Goal: Transaction & Acquisition: Download file/media

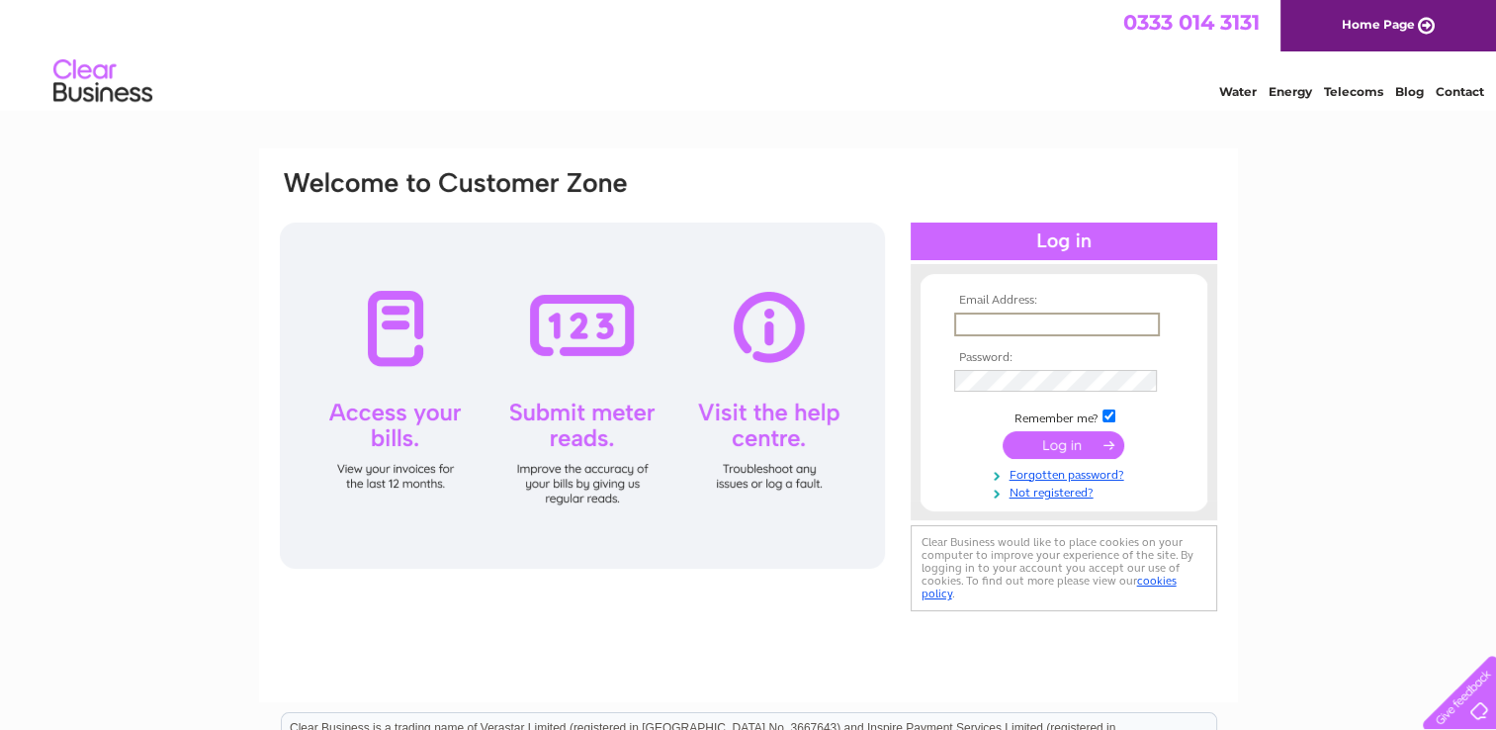
click at [1005, 322] on input "text" at bounding box center [1057, 324] width 206 height 24
paste input "[EMAIL_ADDRESS][DOMAIN_NAME]"
type input "[EMAIL_ADDRESS][DOMAIN_NAME]"
click at [1007, 364] on tbody "Email Address: [EMAIL_ADDRESS][DOMAIN_NAME] Password: Remember me?" at bounding box center [1063, 397] width 229 height 207
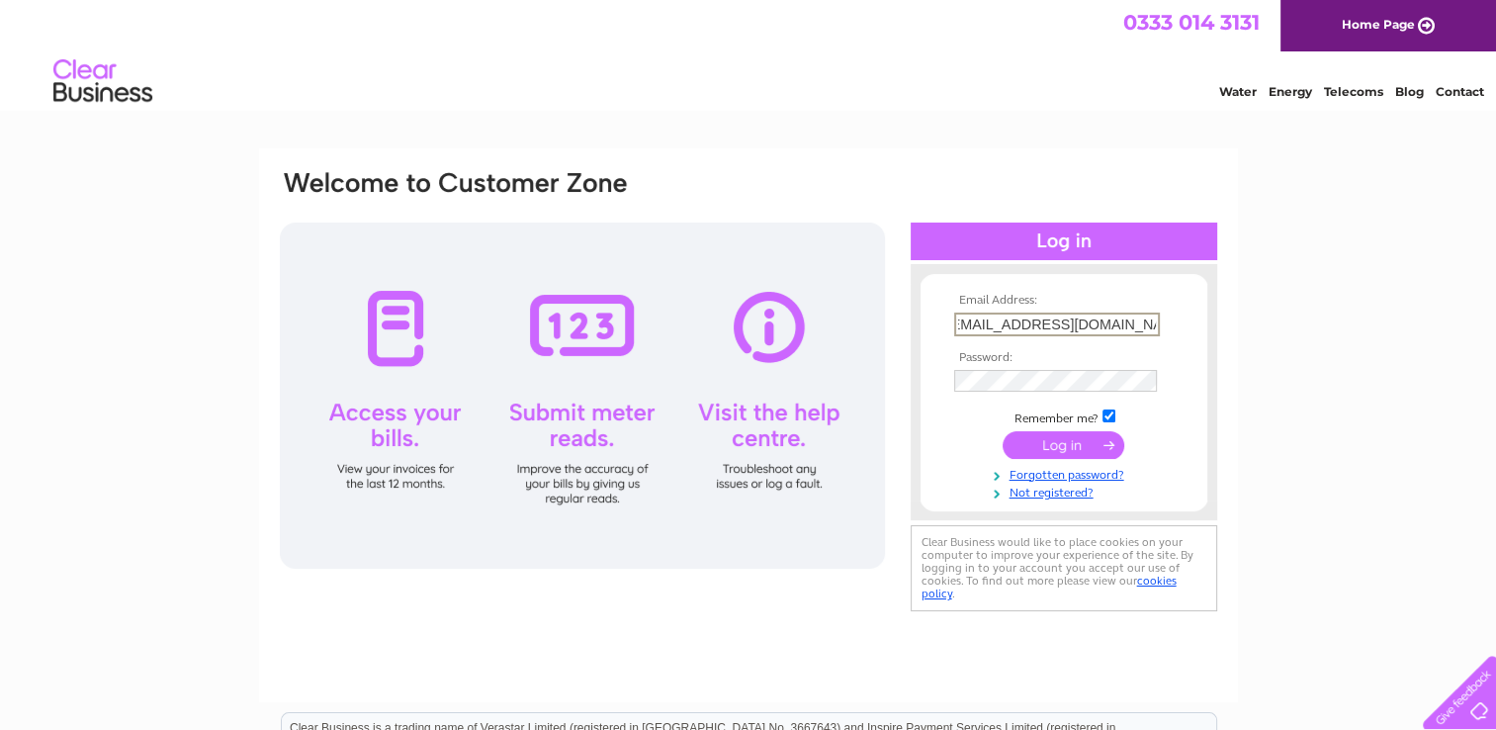
scroll to position [0, 0]
click at [1049, 446] on input "submit" at bounding box center [1064, 444] width 122 height 28
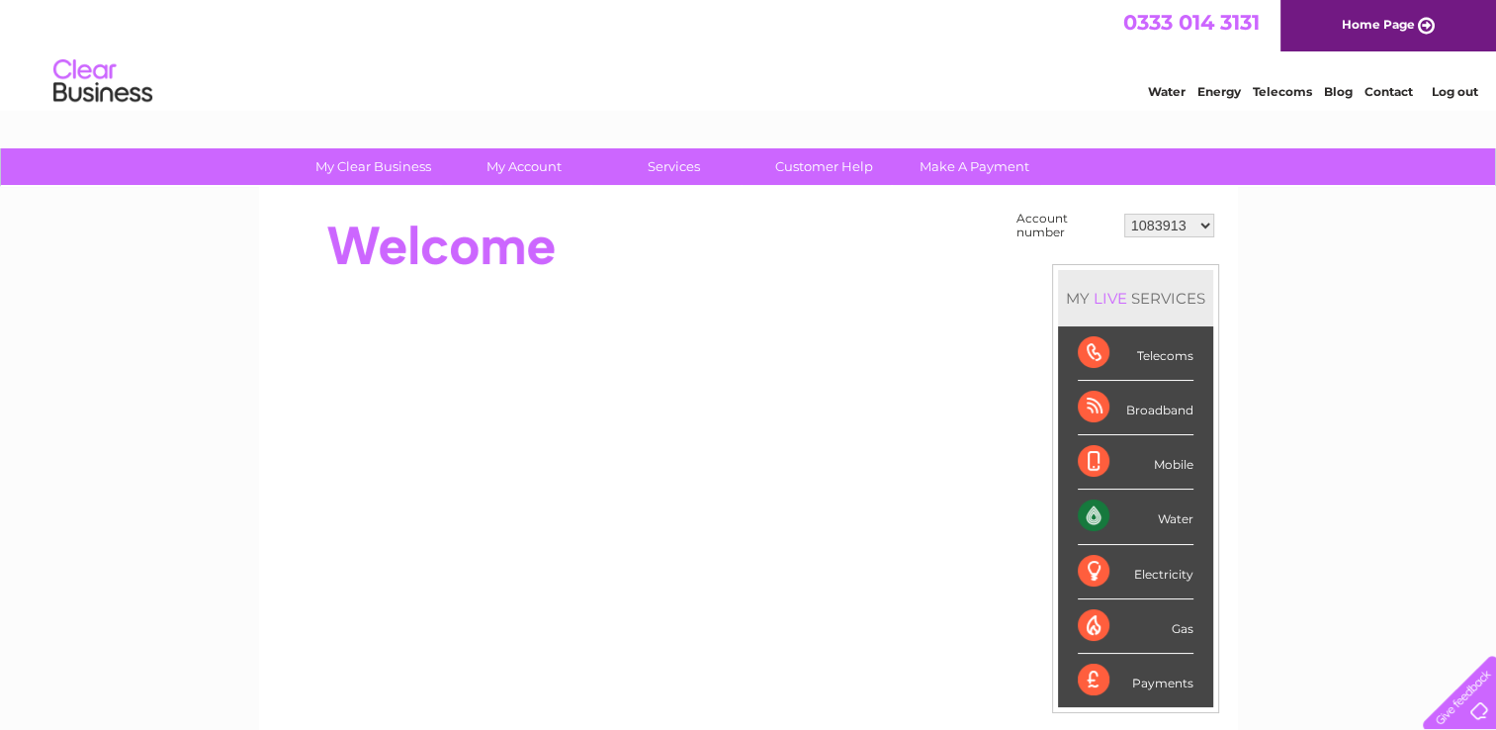
click at [1313, 378] on div "My Clear Business Login Details My Details My Preferences Link Account My Accou…" at bounding box center [748, 705] width 1496 height 1115
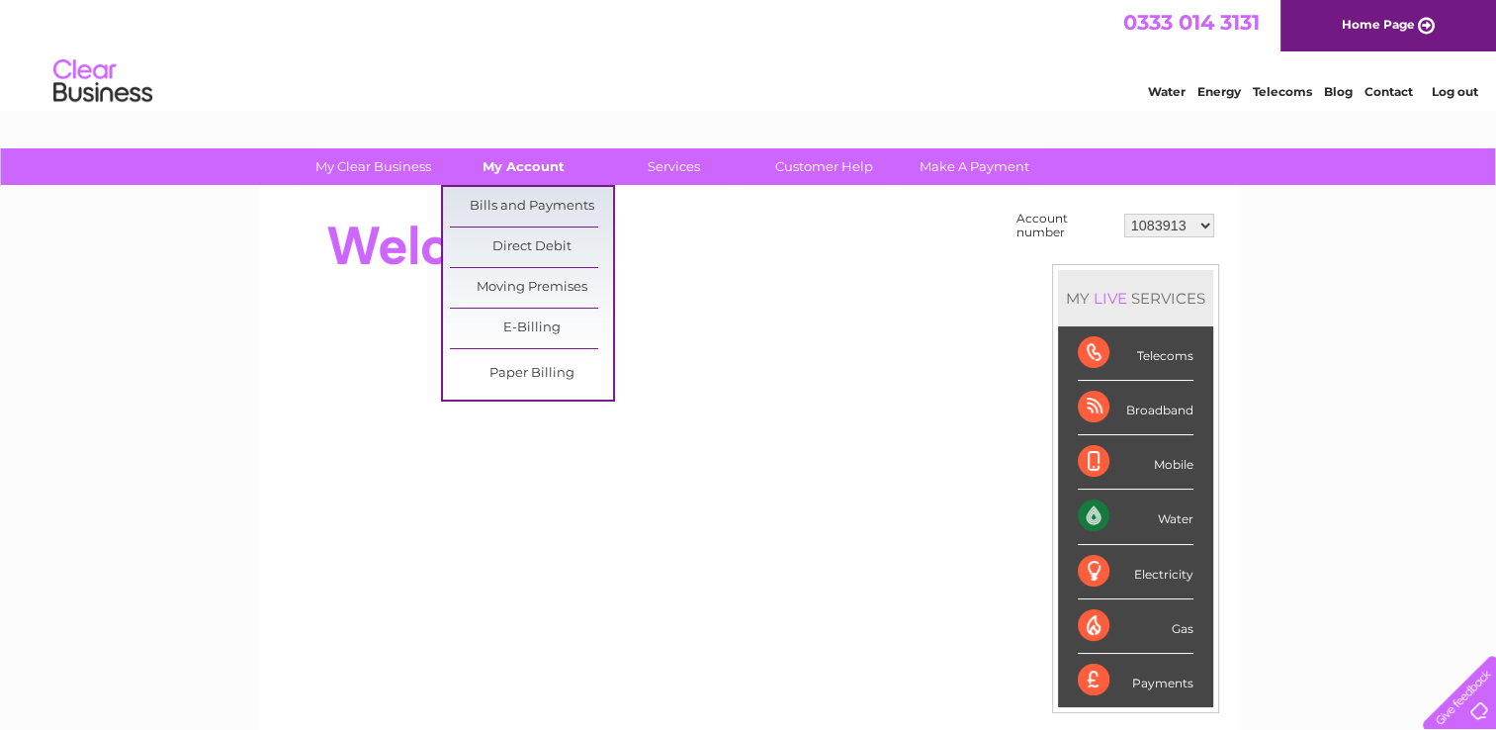
click at [529, 158] on link "My Account" at bounding box center [523, 166] width 163 height 37
click at [524, 208] on link "Bills and Payments" at bounding box center [531, 207] width 163 height 40
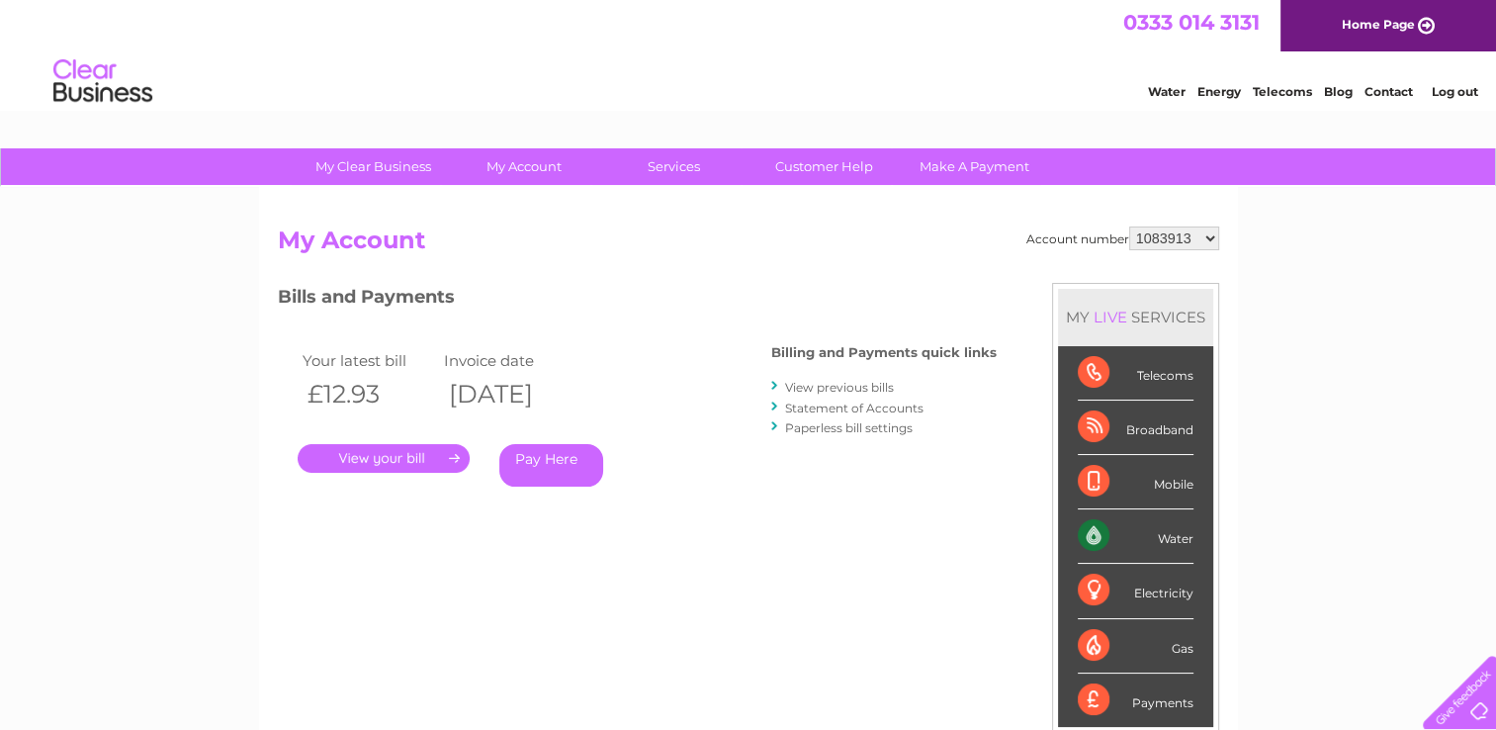
drag, startPoint x: 771, startPoint y: 660, endPoint x: 596, endPoint y: 524, distance: 221.3
click at [767, 653] on div "Account number 1083913 1098922 1098928 1126227 30282249 My Account MY LIVE SERV…" at bounding box center [748, 523] width 941 height 595
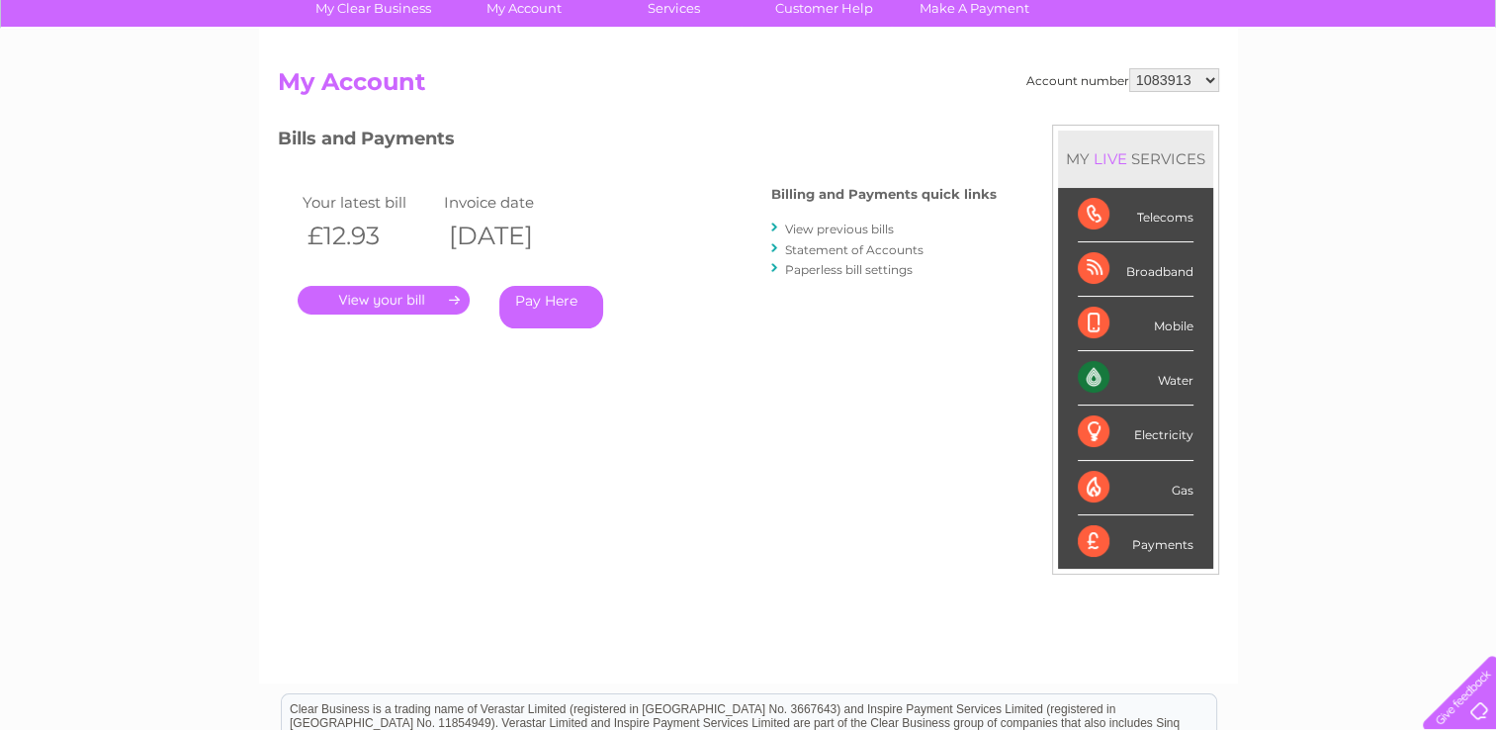
scroll to position [99, 0]
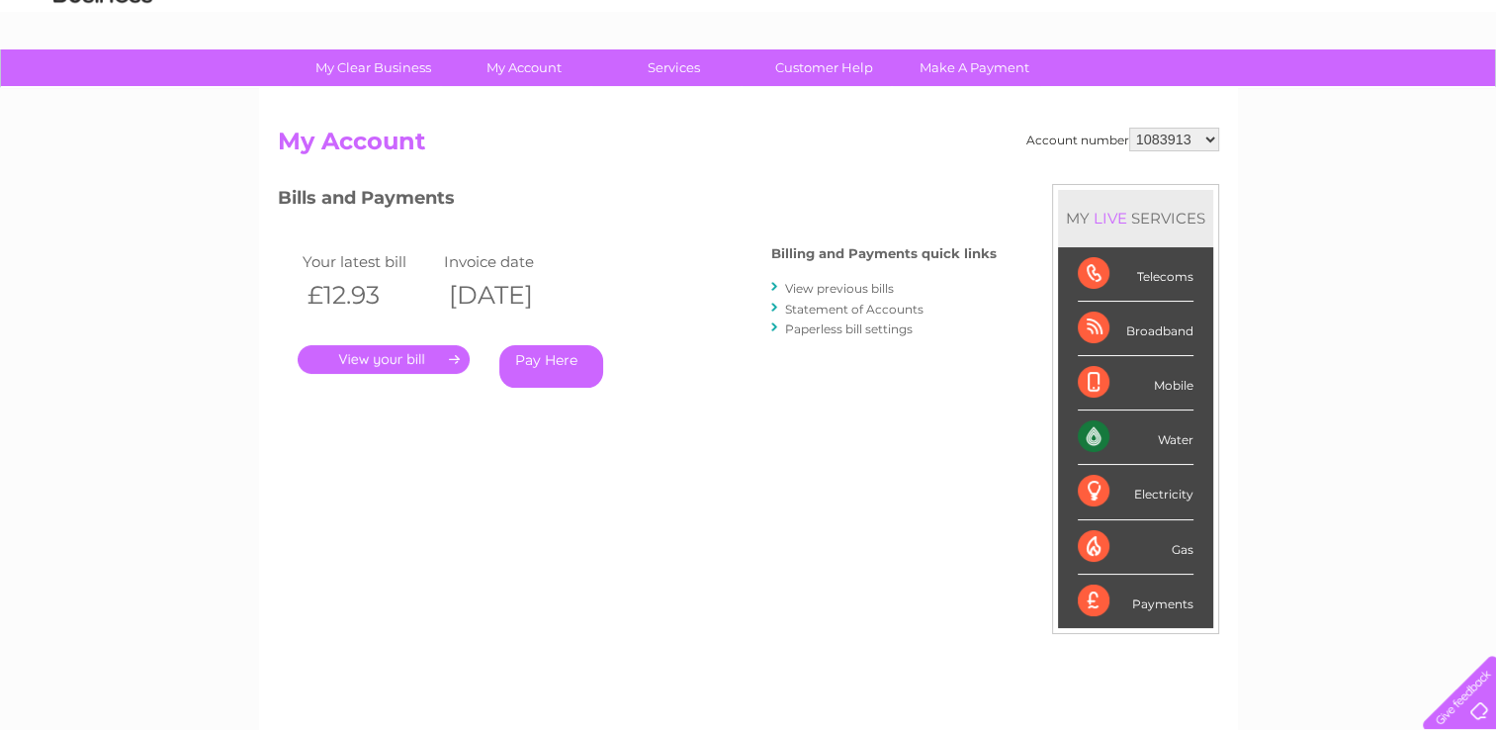
click at [395, 354] on link "." at bounding box center [384, 359] width 172 height 29
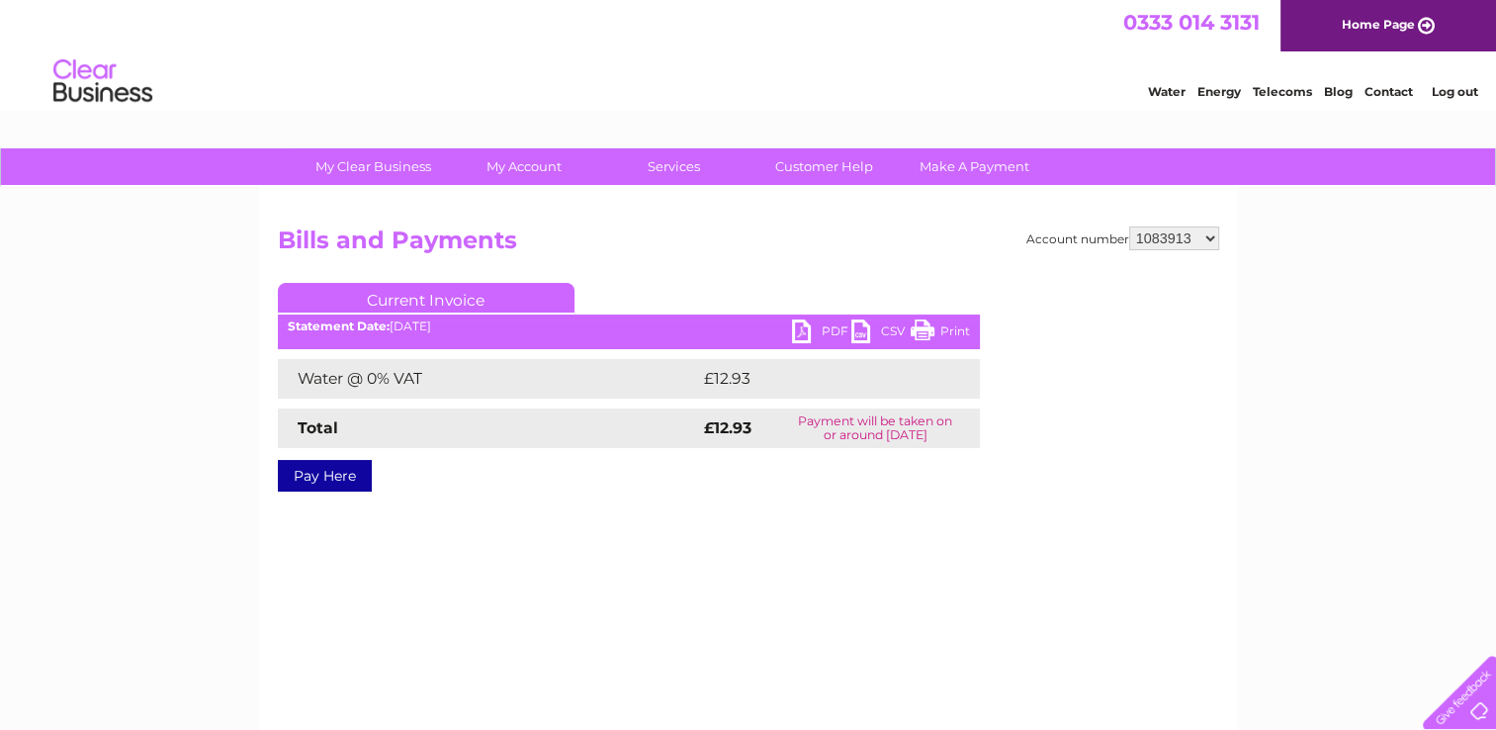
click at [818, 330] on link "PDF" at bounding box center [821, 333] width 59 height 29
click at [921, 568] on div "Account number 1083913 1098922 1098928 1126227 30282249 Bills and Payments Curr…" at bounding box center [748, 464] width 979 height 554
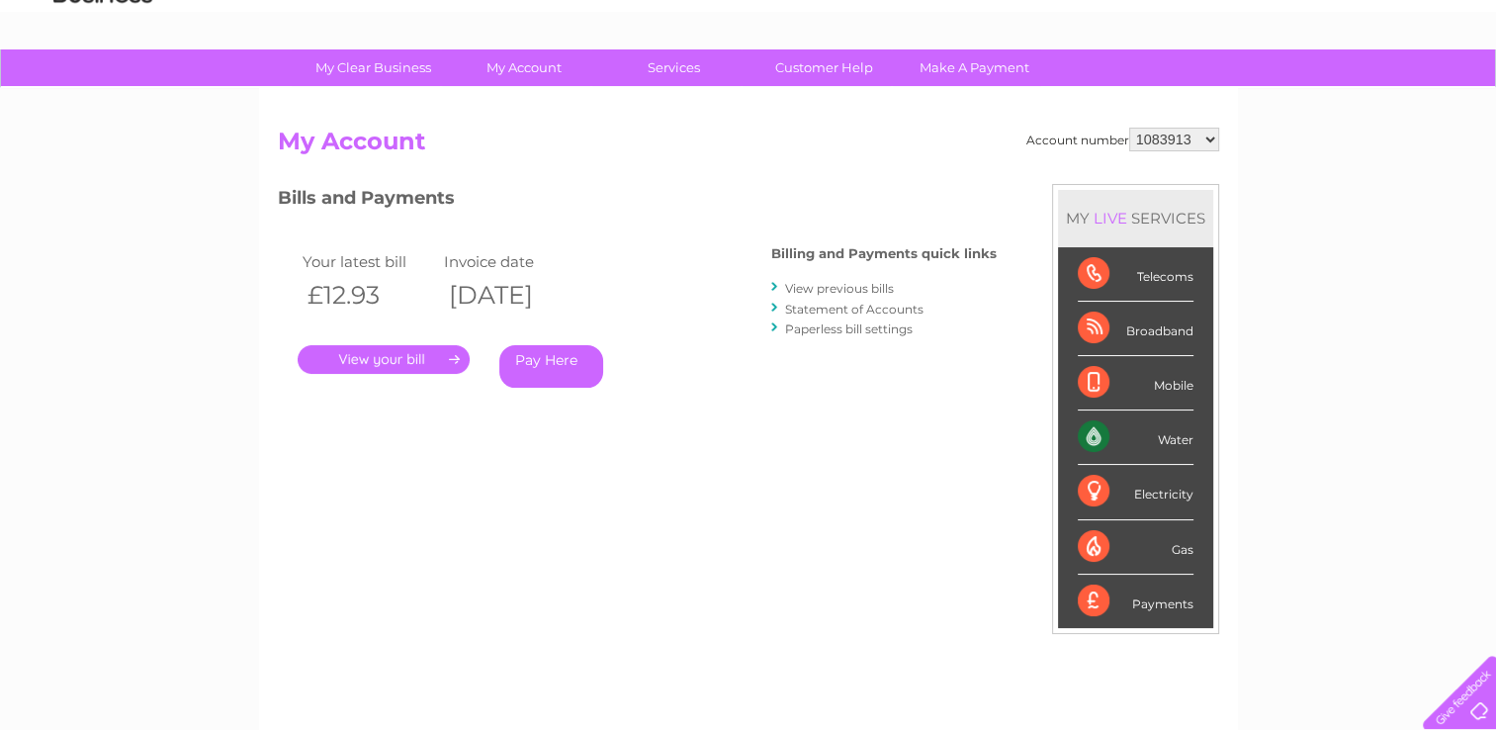
click at [836, 283] on link "View previous bills" at bounding box center [839, 288] width 109 height 15
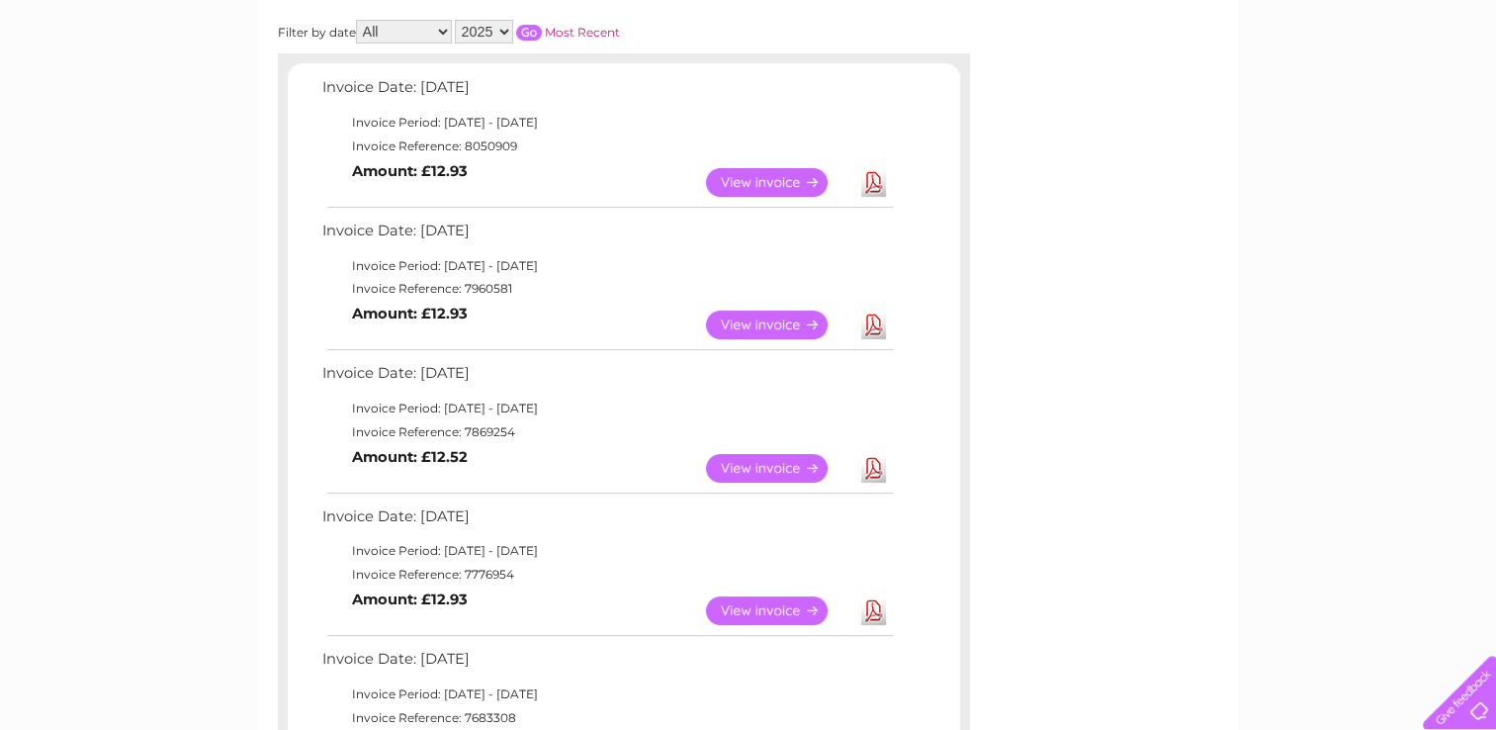
scroll to position [297, 0]
click at [870, 323] on link "Download" at bounding box center [873, 325] width 25 height 29
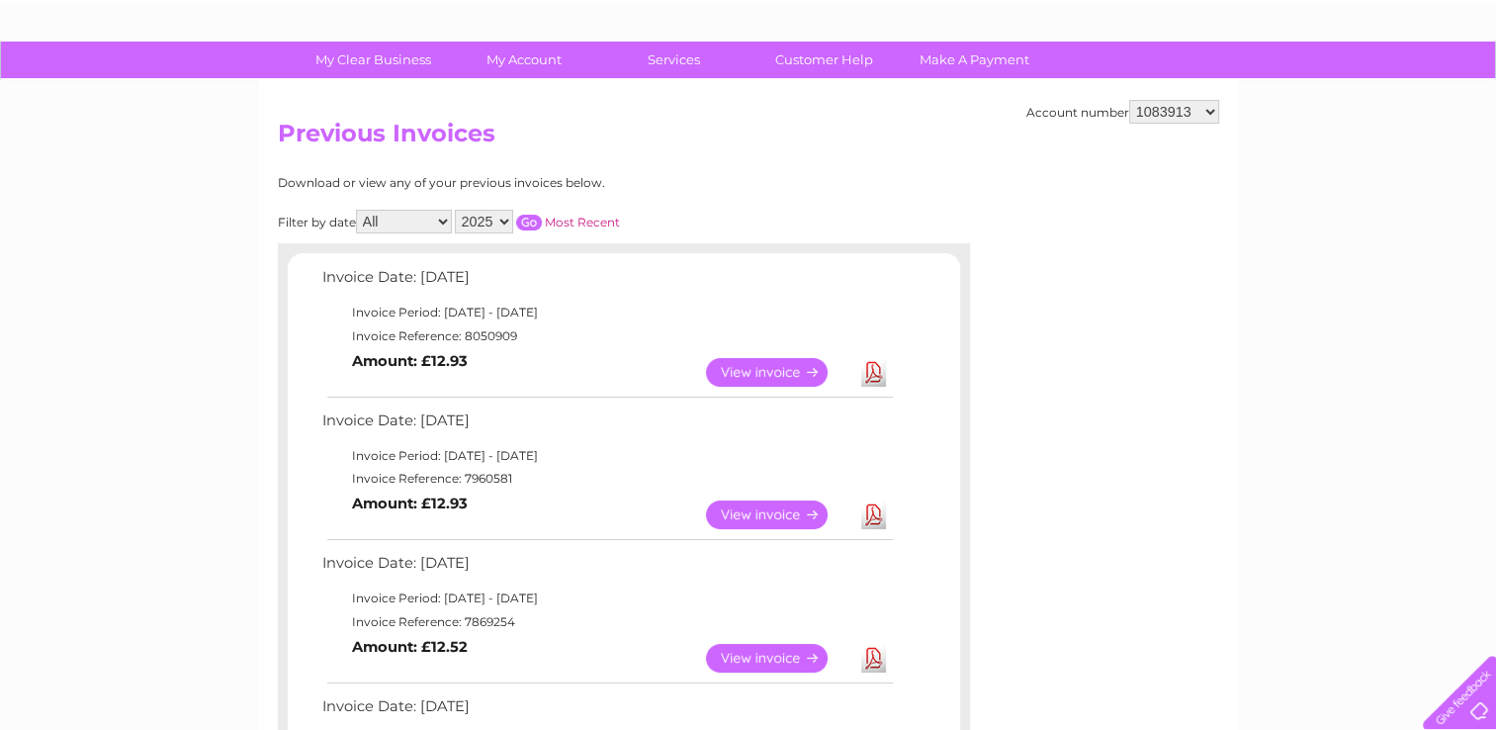
scroll to position [99, 0]
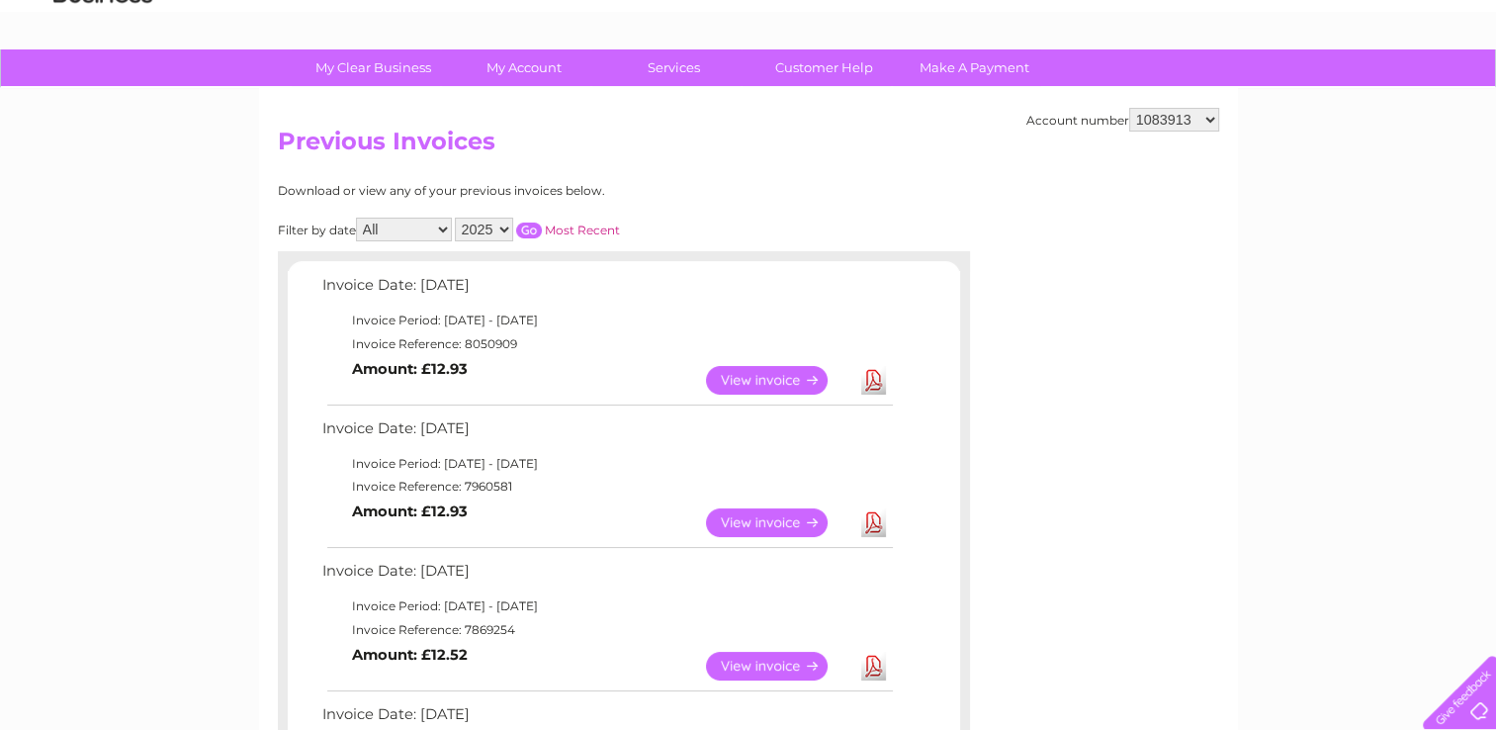
click at [873, 384] on link "Download" at bounding box center [873, 380] width 25 height 29
